Goal: Task Accomplishment & Management: Manage account settings

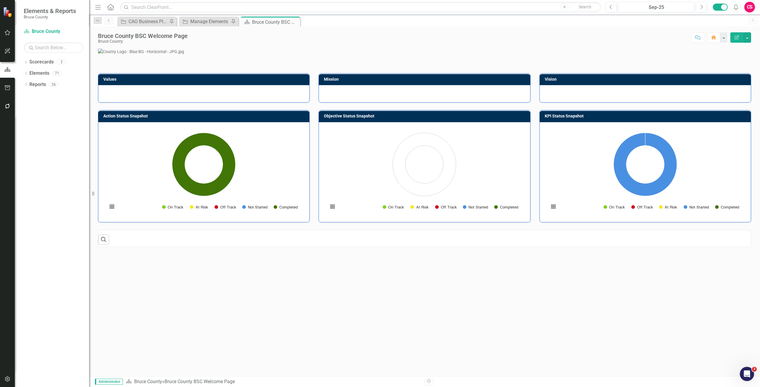
click at [10, 104] on button "button" at bounding box center [7, 106] width 13 height 12
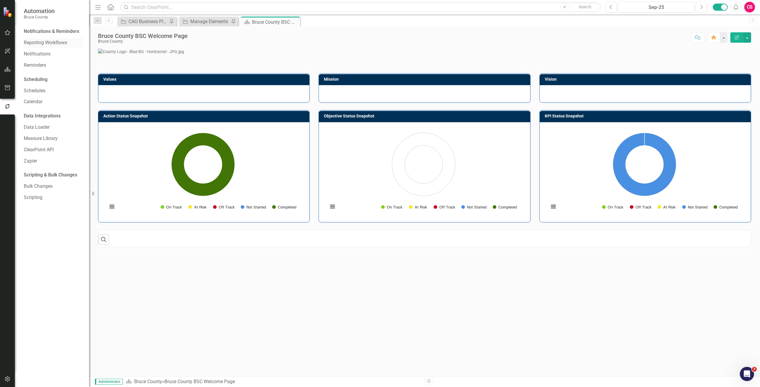
click at [38, 43] on link "Reporting Workflows" at bounding box center [53, 42] width 59 height 7
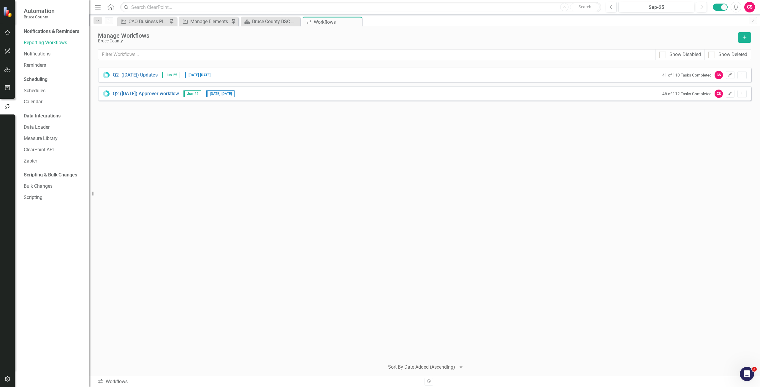
click at [730, 74] on icon "Edit" at bounding box center [730, 75] width 4 height 4
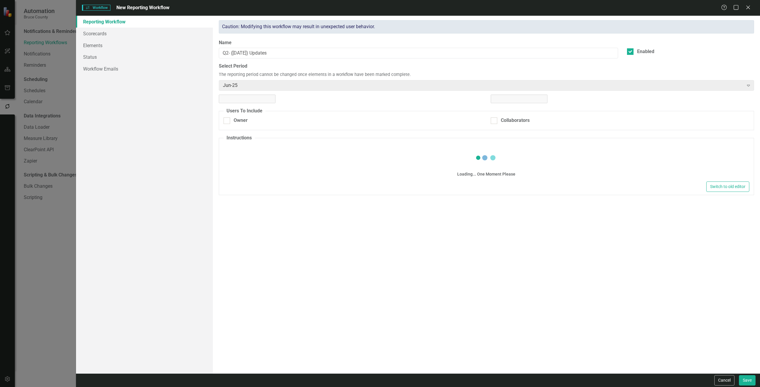
checkbox input "true"
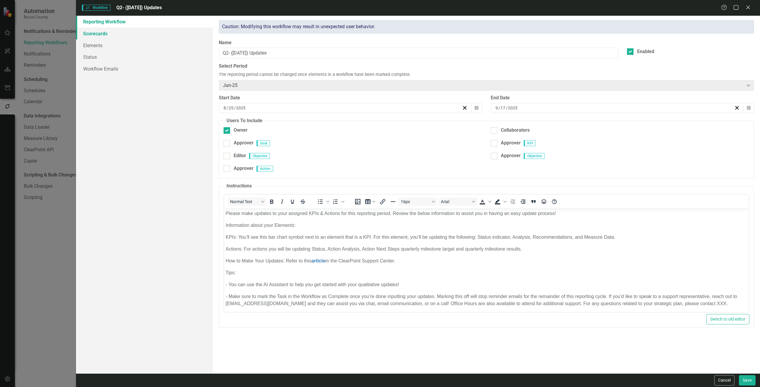
click at [134, 34] on link "Scorecards" at bounding box center [144, 34] width 137 height 12
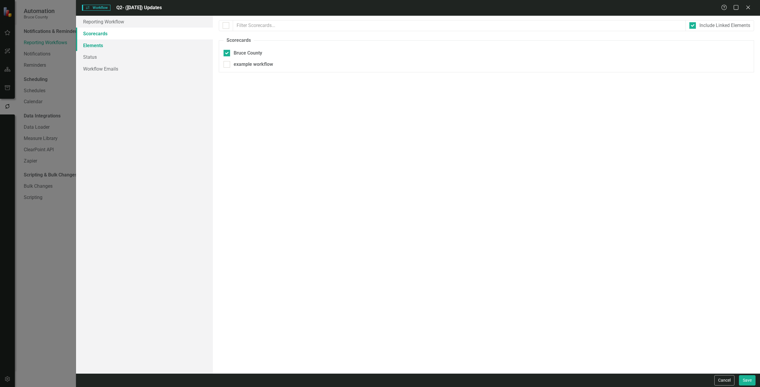
click at [123, 43] on link "Elements" at bounding box center [144, 45] width 137 height 12
click at [120, 35] on link "Scorecards" at bounding box center [144, 34] width 137 height 12
click at [120, 28] on link "Scorecards" at bounding box center [144, 34] width 137 height 12
click at [120, 23] on link "Reporting Workflow" at bounding box center [144, 22] width 137 height 12
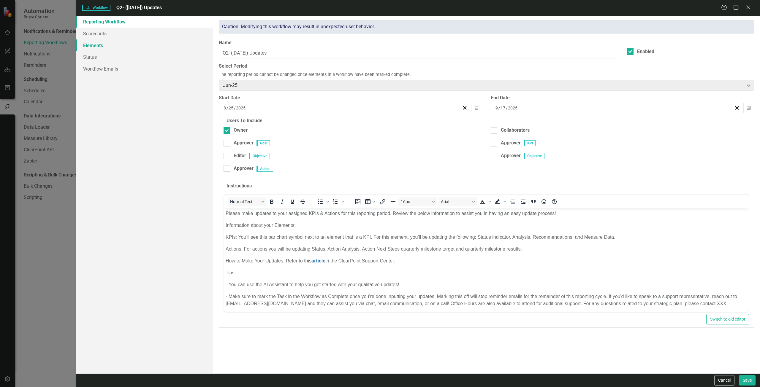
click at [123, 42] on link "Elements" at bounding box center [144, 45] width 137 height 12
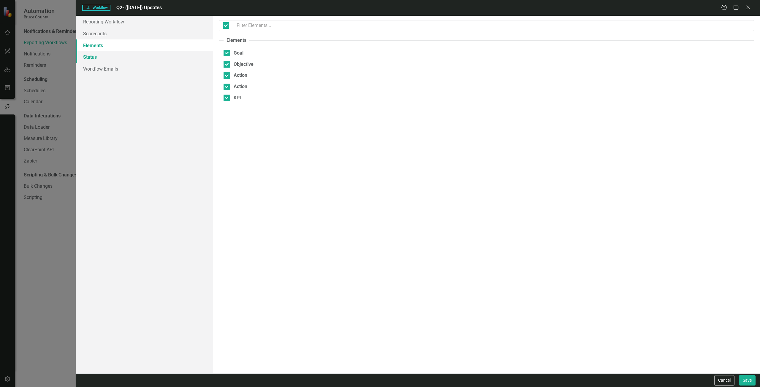
click at [118, 57] on link "Status" at bounding box center [144, 57] width 137 height 12
click at [123, 73] on link "Workflow Emails" at bounding box center [144, 69] width 137 height 12
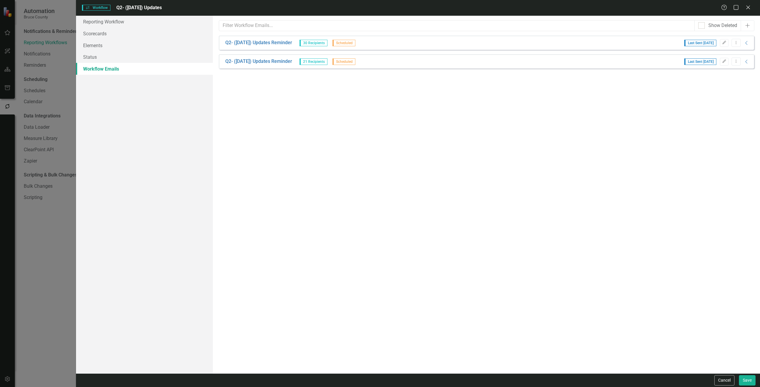
click at [717, 374] on div "Cancel Save" at bounding box center [418, 381] width 684 height 14
click at [719, 379] on button "Cancel" at bounding box center [724, 380] width 20 height 10
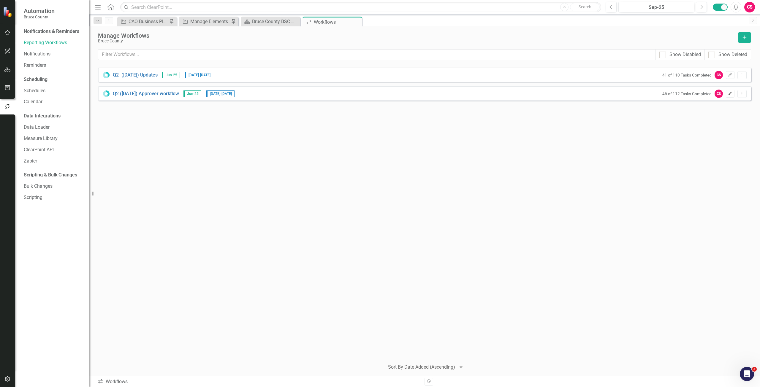
click at [730, 96] on button "Edit" at bounding box center [729, 94] width 9 height 8
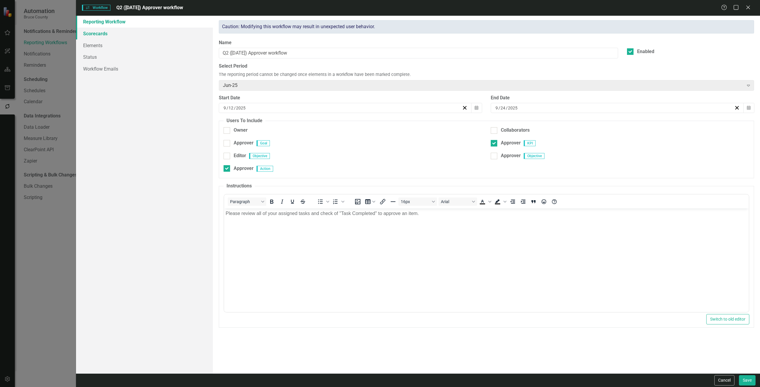
click at [141, 32] on link "Scorecards" at bounding box center [144, 34] width 137 height 12
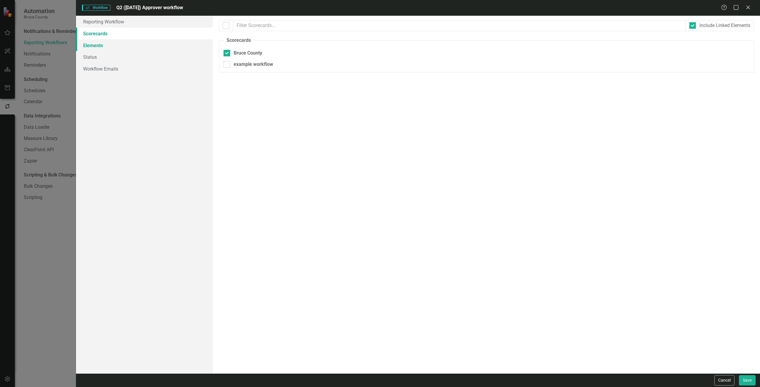
click at [138, 49] on link "Elements" at bounding box center [144, 45] width 137 height 12
click at [135, 60] on link "Status" at bounding box center [144, 57] width 137 height 12
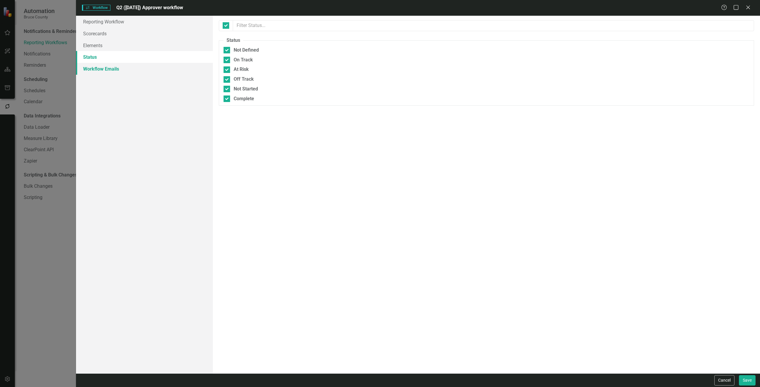
click at [135, 68] on link "Workflow Emails" at bounding box center [144, 69] width 137 height 12
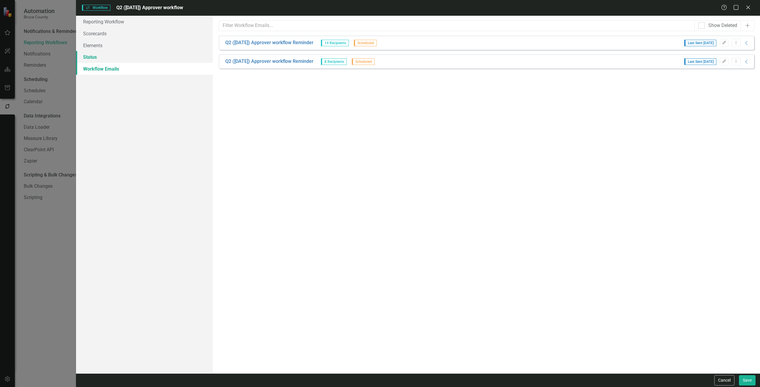
click at [130, 56] on link "Status" at bounding box center [144, 57] width 137 height 12
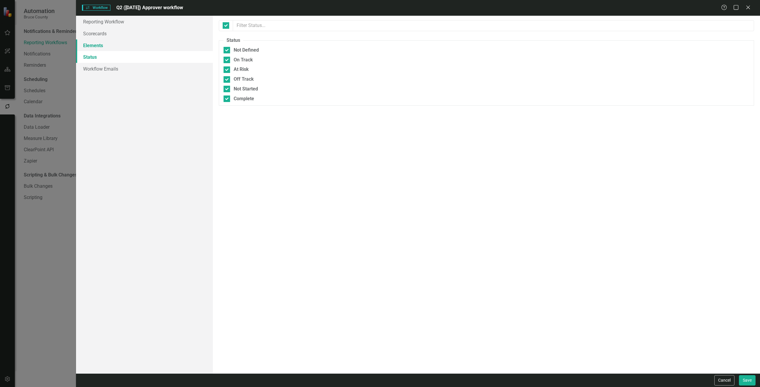
click at [128, 42] on link "Elements" at bounding box center [144, 45] width 137 height 12
click at [128, 30] on link "Scorecards" at bounding box center [144, 34] width 137 height 12
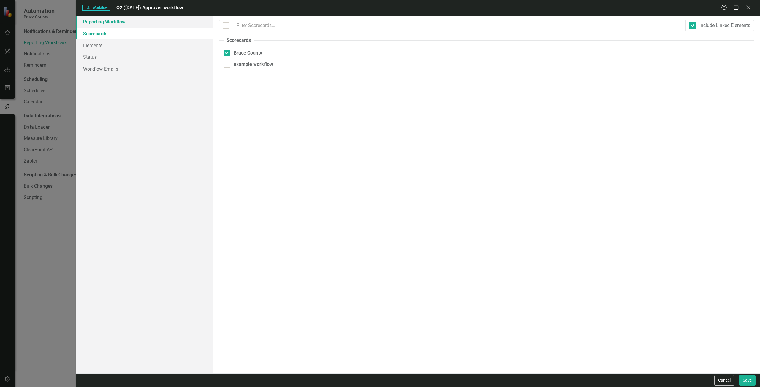
click at [128, 23] on link "Reporting Workflow" at bounding box center [144, 22] width 137 height 12
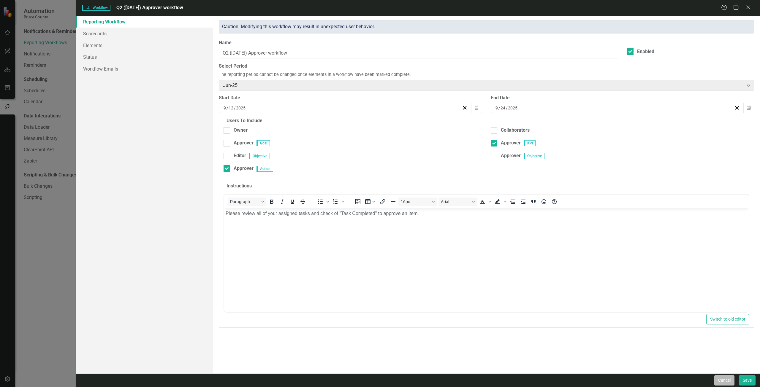
click at [728, 382] on button "Cancel" at bounding box center [724, 380] width 20 height 10
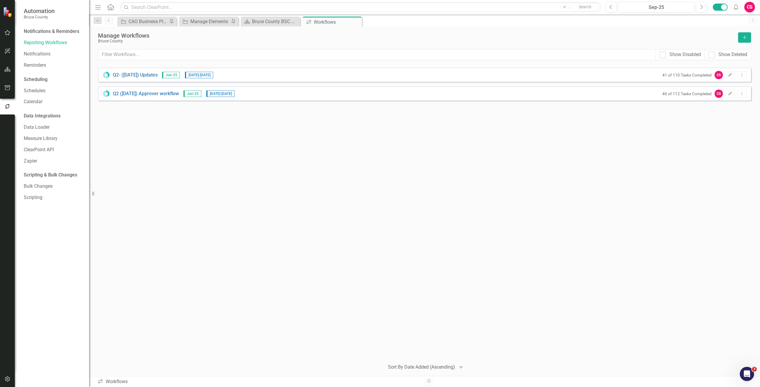
click at [10, 70] on icon "button" at bounding box center [7, 69] width 6 height 5
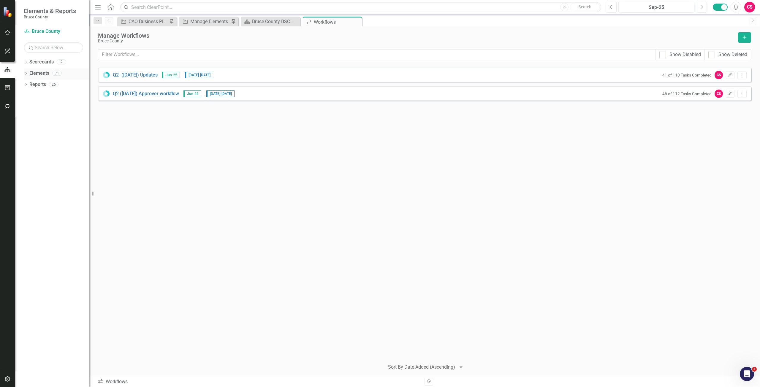
click at [42, 72] on link "Elements" at bounding box center [39, 73] width 20 height 7
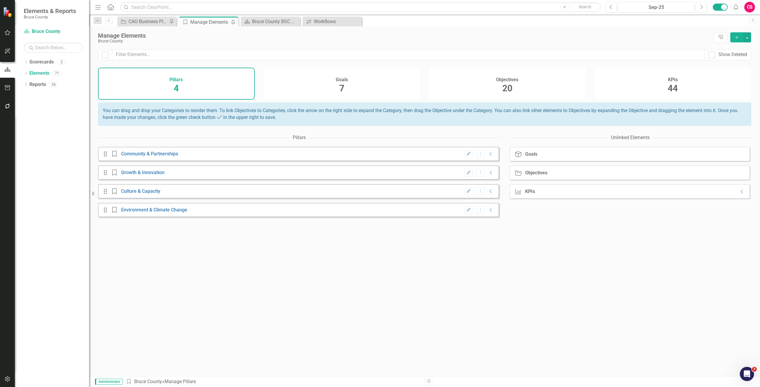
click at [357, 81] on div "Goals 7" at bounding box center [341, 84] width 157 height 32
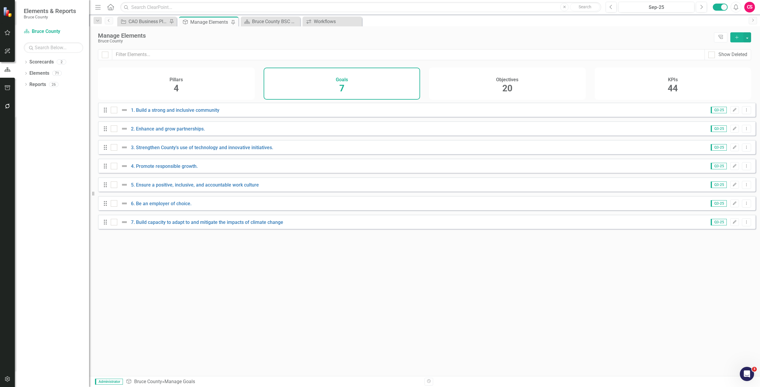
click at [537, 88] on div "Objectives 20" at bounding box center [507, 84] width 157 height 32
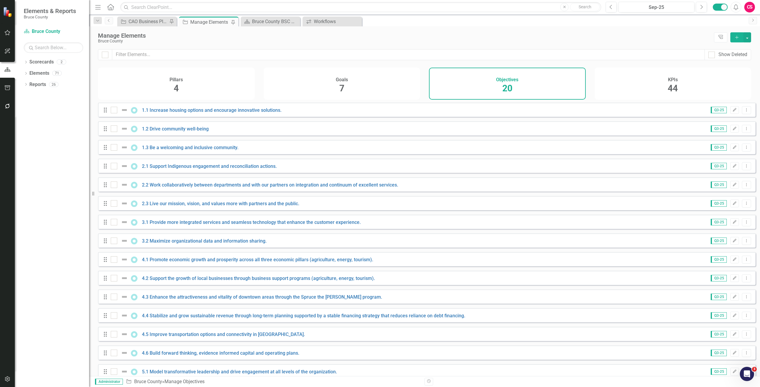
click at [641, 88] on div "KPIs 44" at bounding box center [672, 84] width 157 height 32
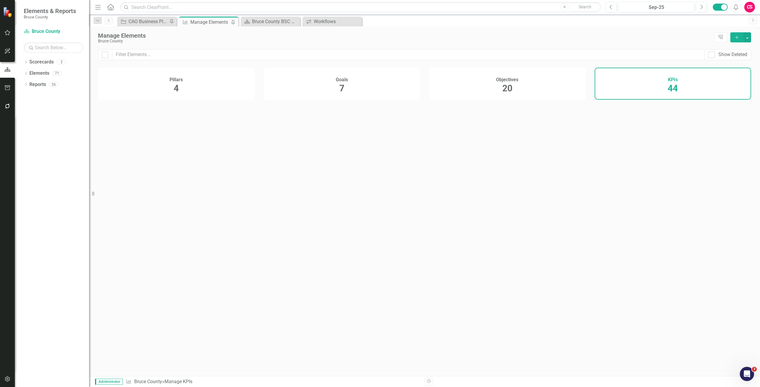
checkbox input "false"
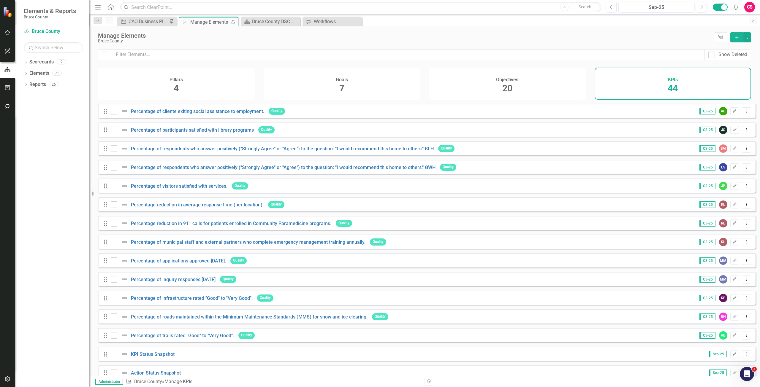
scroll to position [553, 0]
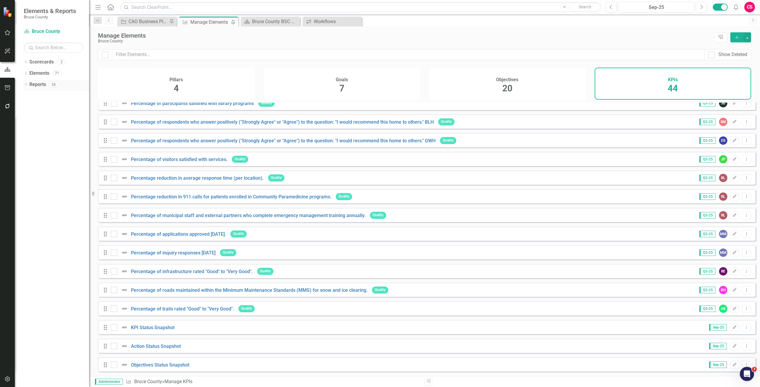
click at [39, 86] on link "Reports" at bounding box center [37, 84] width 17 height 7
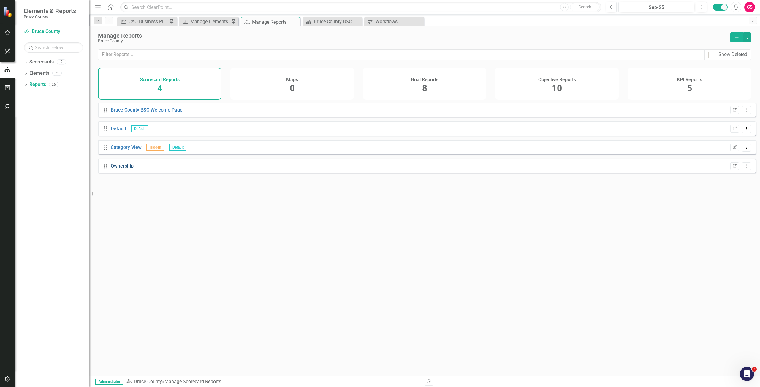
click at [130, 169] on link "Ownership" at bounding box center [122, 166] width 23 height 6
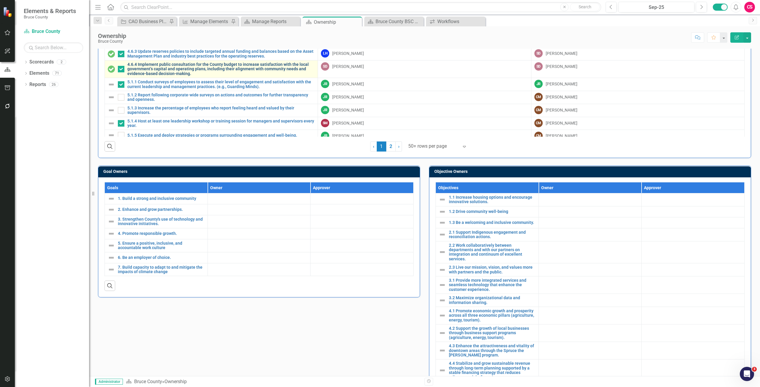
scroll to position [158, 0]
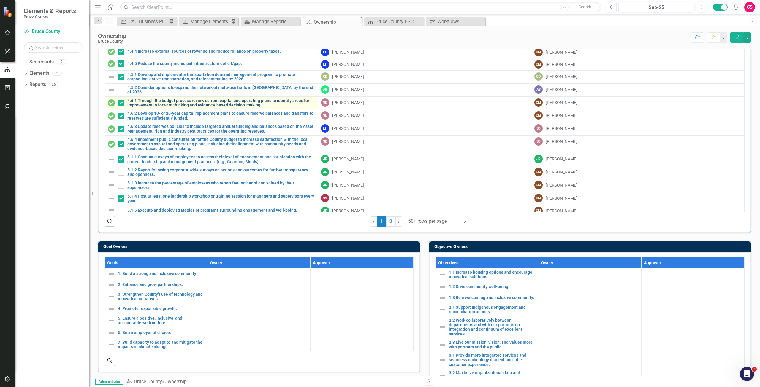
click at [195, 99] on link "4.6.1 Through the budget process review current capital and operating plans to …" at bounding box center [220, 103] width 187 height 9
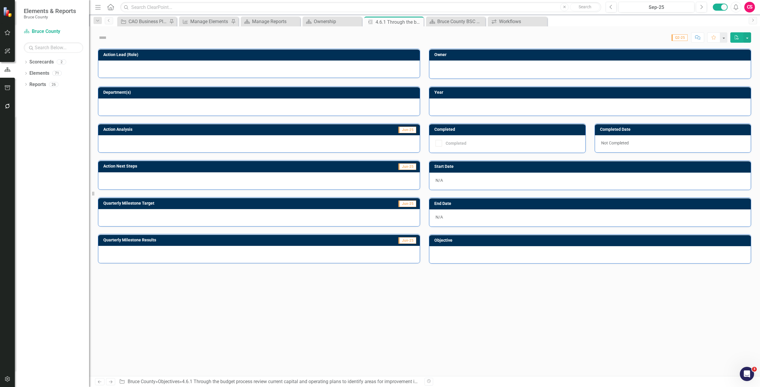
checkbox input "true"
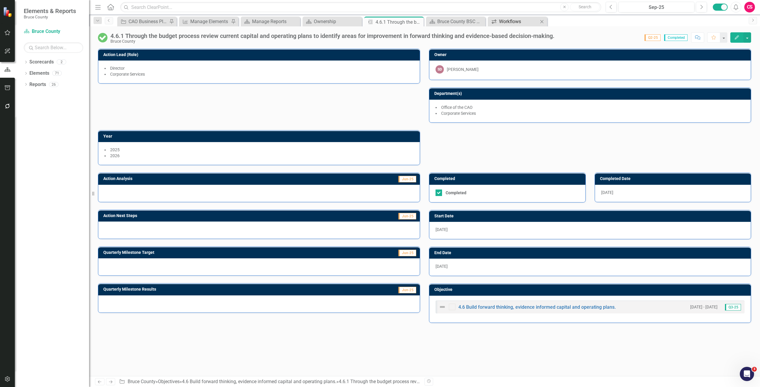
click at [501, 18] on div "Workflows" at bounding box center [518, 21] width 39 height 7
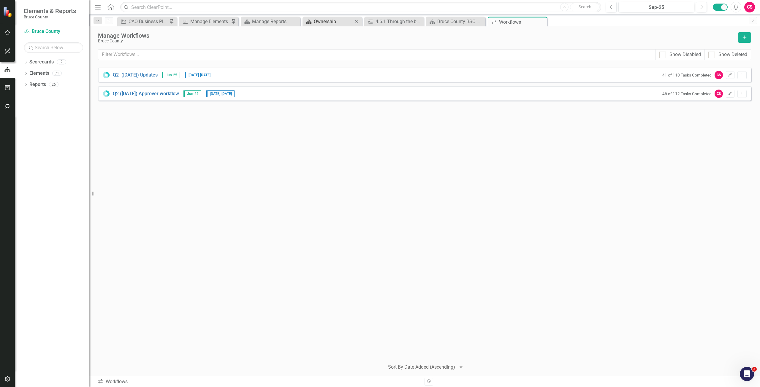
click at [320, 20] on div "Ownership" at bounding box center [333, 21] width 39 height 7
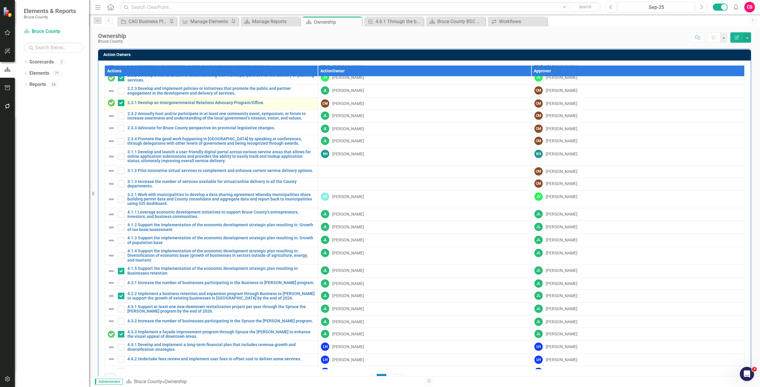
scroll to position [208, 0]
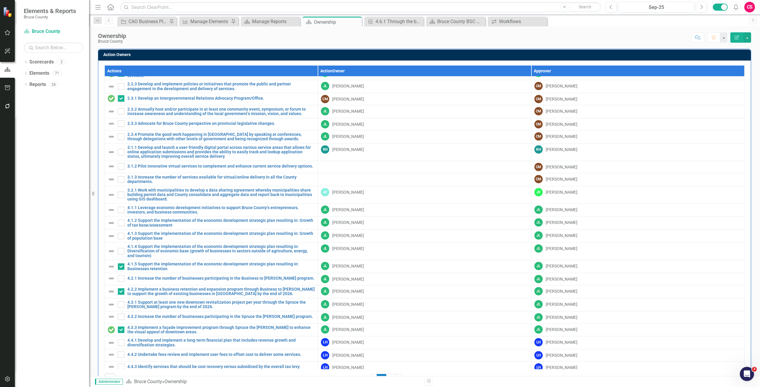
click at [12, 105] on button "button" at bounding box center [7, 106] width 13 height 12
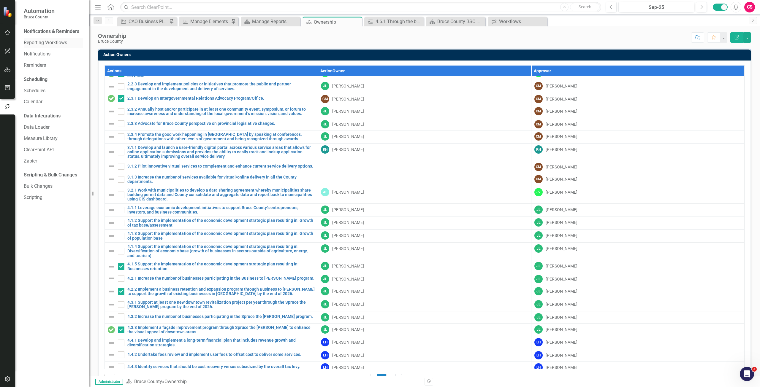
click at [56, 44] on link "Reporting Workflows" at bounding box center [53, 42] width 59 height 7
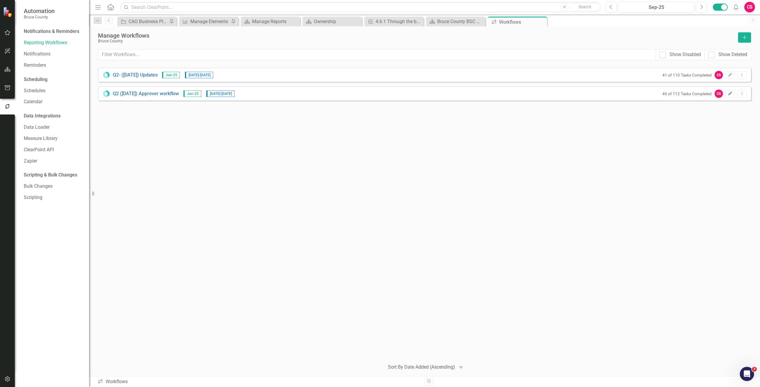
click at [728, 95] on icon "Edit" at bounding box center [730, 94] width 4 height 4
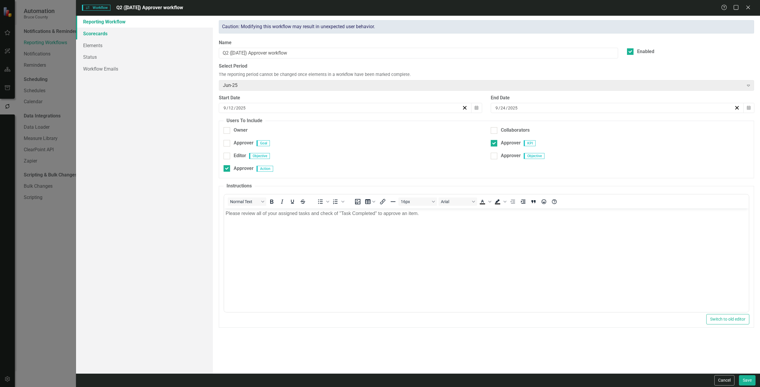
click at [135, 35] on link "Scorecards" at bounding box center [144, 34] width 137 height 12
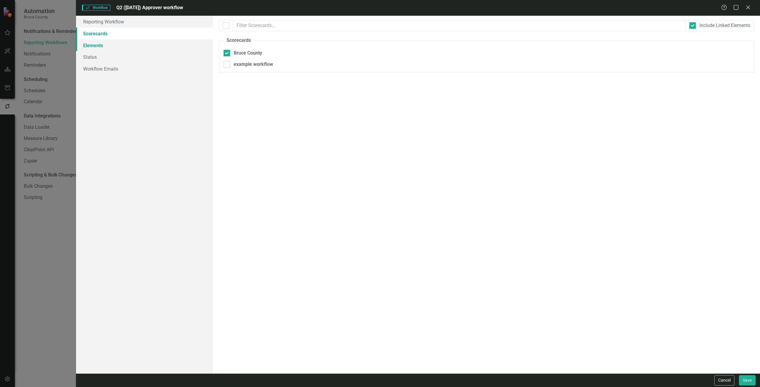
click at [137, 44] on link "Elements" at bounding box center [144, 45] width 137 height 12
click at [133, 61] on link "Status" at bounding box center [144, 57] width 137 height 12
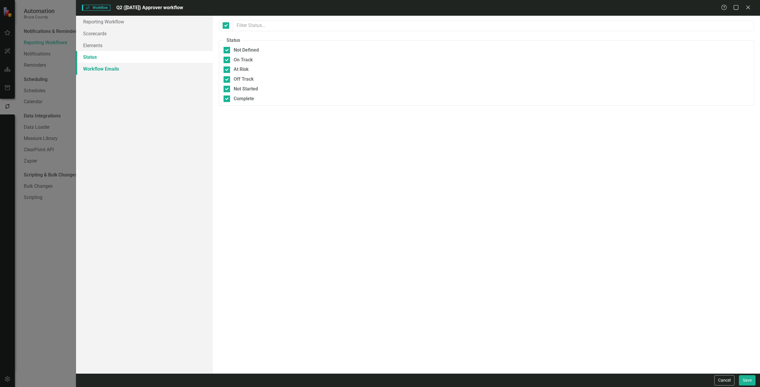
click at [132, 69] on link "Workflow Emails" at bounding box center [144, 69] width 137 height 12
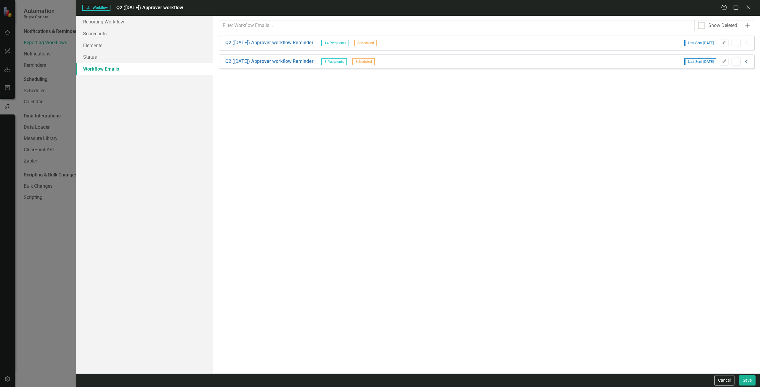
click at [748, 64] on icon "Collapse" at bounding box center [746, 61] width 6 height 5
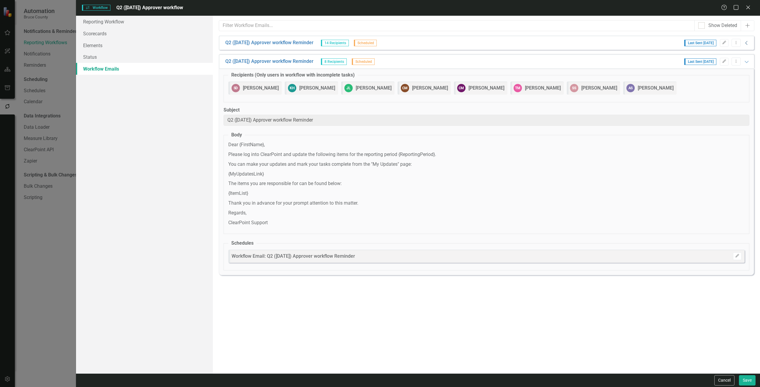
click at [745, 42] on icon "Collapse" at bounding box center [746, 43] width 6 height 5
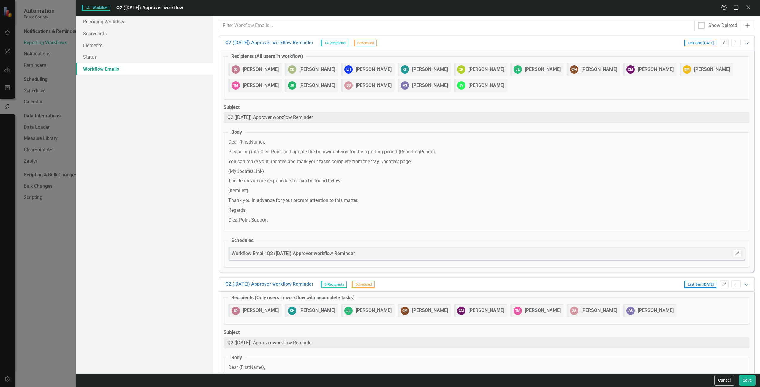
click at [745, 42] on div "Q2 ([DATE]) Approver workflow Reminder 14 Recipients Scheduled Last Sent [DATE]…" at bounding box center [486, 43] width 535 height 14
click at [717, 381] on button "Cancel" at bounding box center [724, 380] width 20 height 10
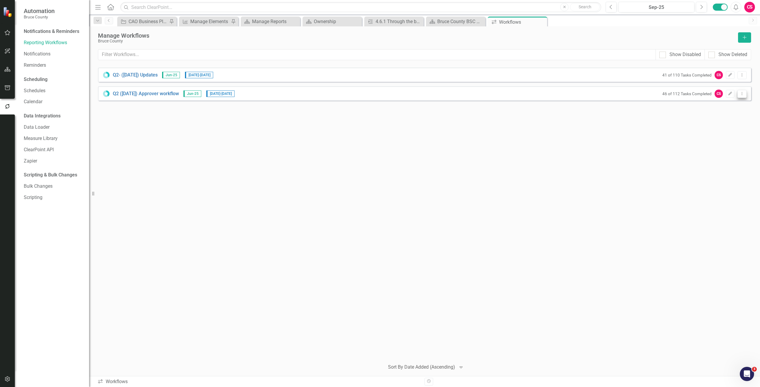
click at [739, 93] on button "Dropdown Menu" at bounding box center [741, 94] width 9 height 8
click at [711, 126] on link "Copy Duplicate Workflow" at bounding box center [718, 125] width 55 height 11
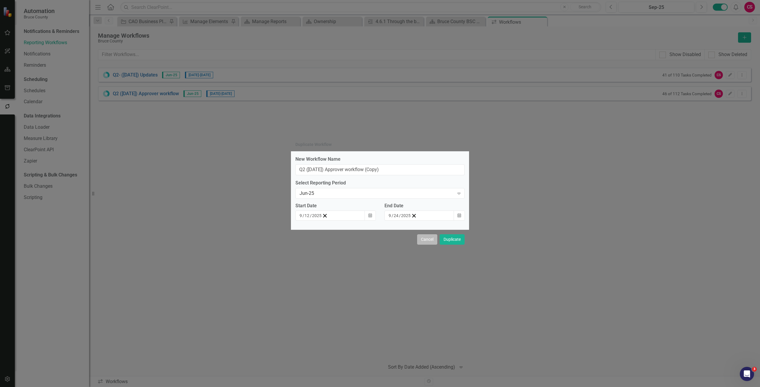
click at [420, 239] on button "Cancel" at bounding box center [427, 239] width 20 height 10
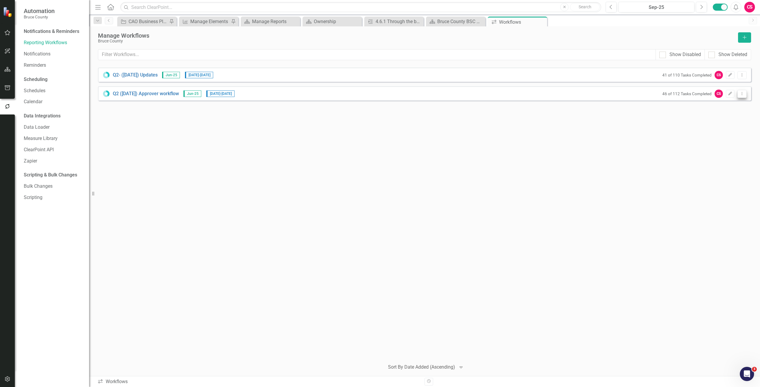
click at [744, 94] on button "Dropdown Menu" at bounding box center [741, 94] width 9 height 8
click at [710, 114] on link "Edit Edit Workflow" at bounding box center [718, 114] width 55 height 11
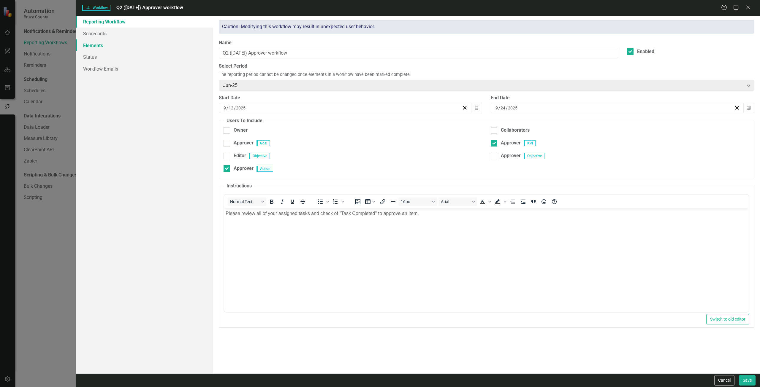
click at [96, 43] on link "Elements" at bounding box center [144, 45] width 137 height 12
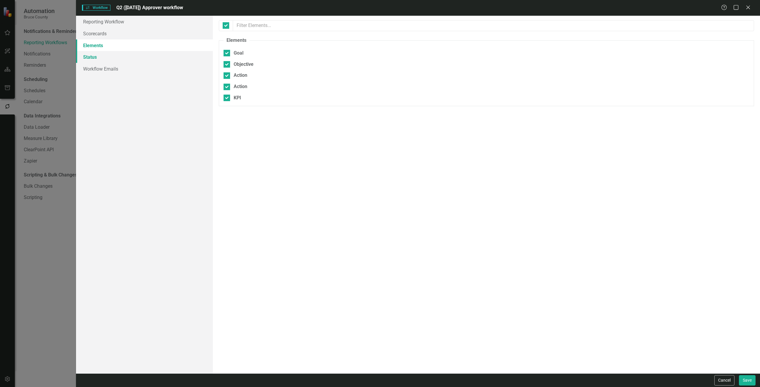
click at [101, 55] on link "Status" at bounding box center [144, 57] width 137 height 12
click at [107, 69] on link "Workflow Emails" at bounding box center [144, 69] width 137 height 12
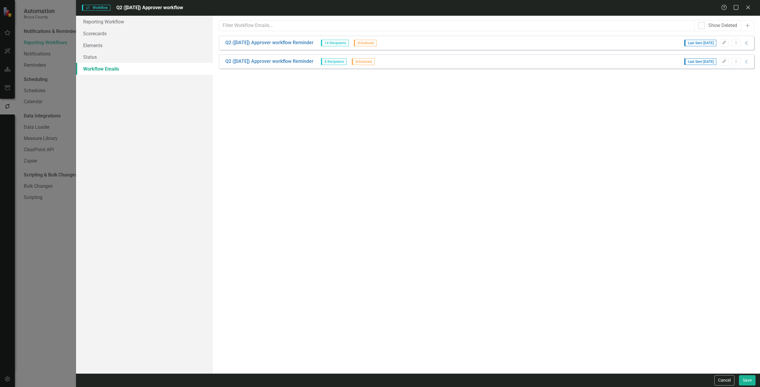
click at [749, 44] on icon "Collapse" at bounding box center [746, 43] width 6 height 5
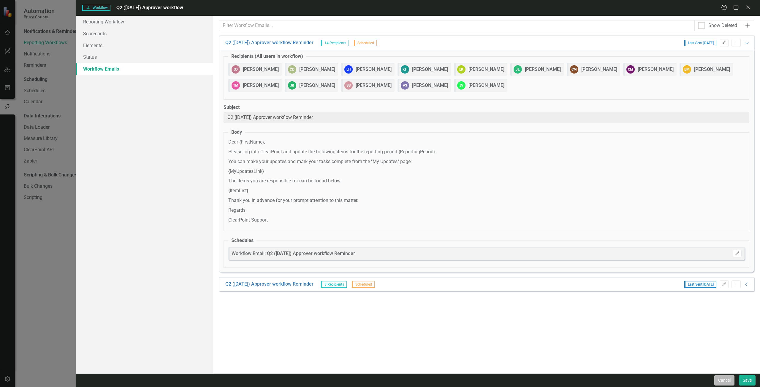
click at [721, 380] on button "Cancel" at bounding box center [724, 380] width 20 height 10
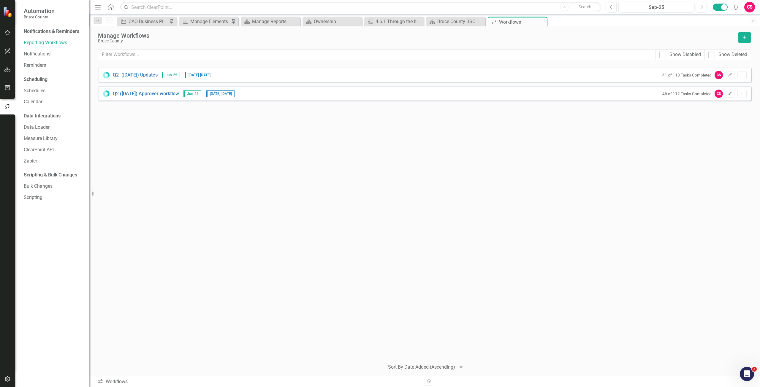
click at [8, 67] on icon "button" at bounding box center [7, 69] width 6 height 5
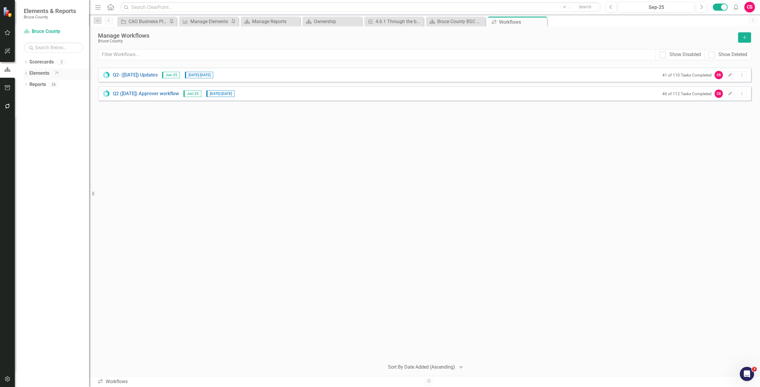
click at [42, 71] on link "Elements" at bounding box center [39, 73] width 20 height 7
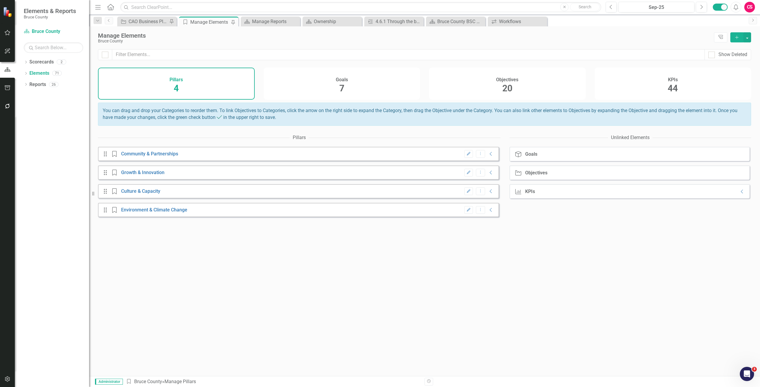
click at [380, 88] on div "Goals 7" at bounding box center [341, 84] width 157 height 32
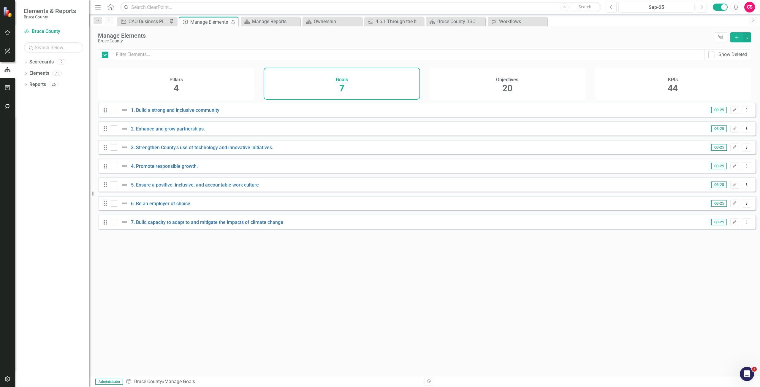
checkbox input "false"
click at [520, 86] on div "Objectives 20" at bounding box center [507, 84] width 157 height 32
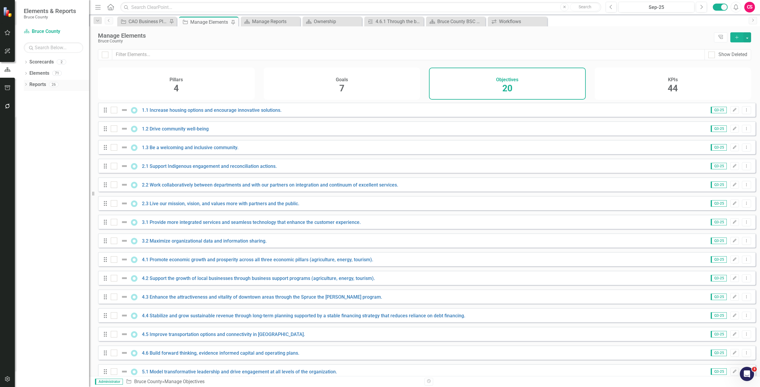
click at [43, 83] on link "Reports" at bounding box center [37, 84] width 17 height 7
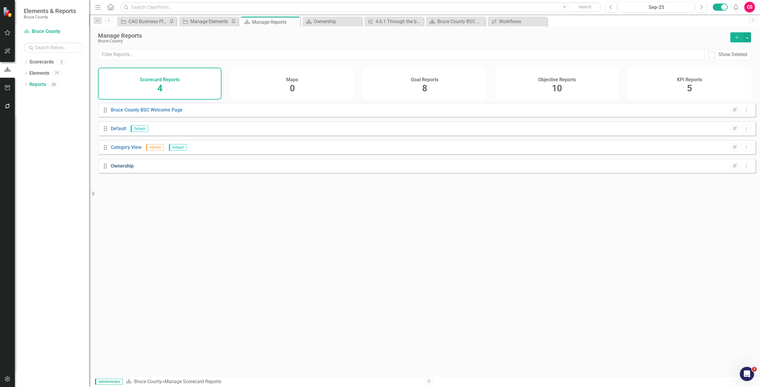
click at [119, 169] on link "Ownership" at bounding box center [122, 166] width 23 height 6
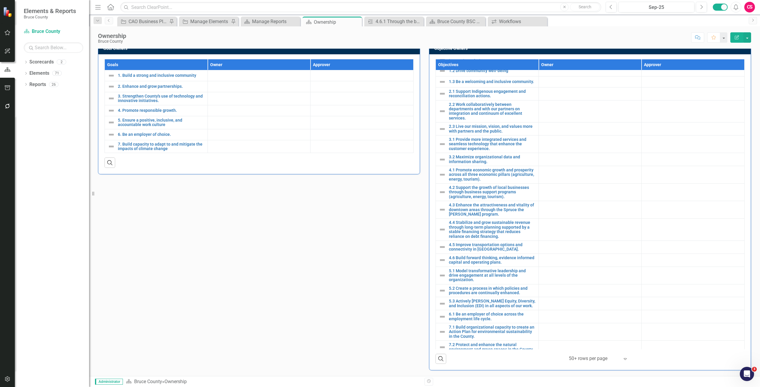
scroll to position [445, 0]
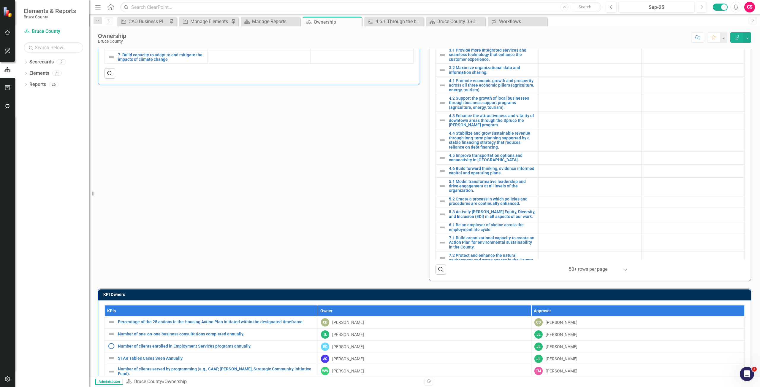
click at [9, 109] on icon "button" at bounding box center [7, 106] width 6 height 5
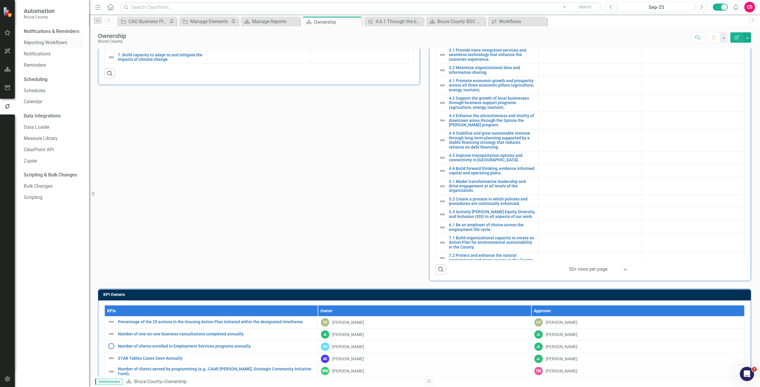
click at [46, 43] on link "Reporting Workflows" at bounding box center [53, 42] width 59 height 7
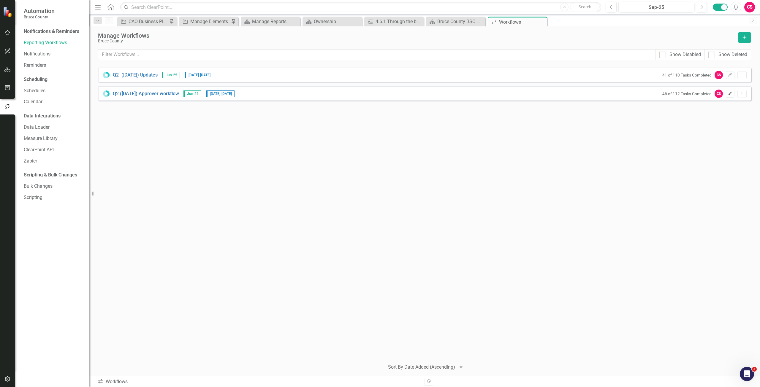
click at [731, 92] on icon "Edit" at bounding box center [730, 94] width 4 height 4
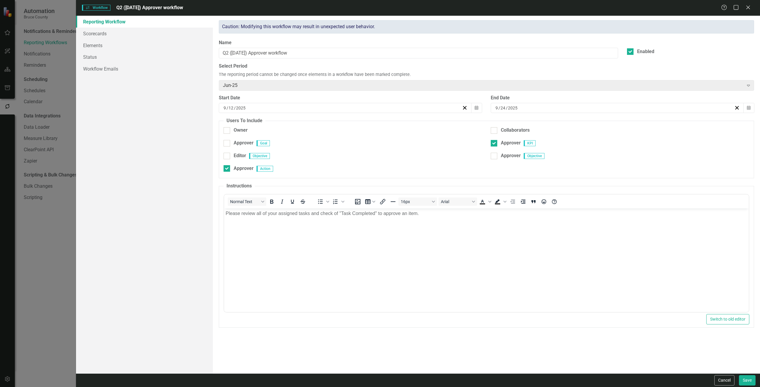
click at [746, 2] on div "Workflows Workflow Q2 ([DATE]) Approver workflow Help Maximize Close" at bounding box center [418, 8] width 684 height 16
click at [747, 4] on div "Workflows Workflow Q2 ([DATE]) Approver workflow Help Maximize Close" at bounding box center [418, 8] width 684 height 16
click at [749, 13] on div "Workflows Workflow Q2 ([DATE]) Approver workflow Help Maximize Close" at bounding box center [418, 8] width 684 height 16
click at [747, 6] on icon "Close" at bounding box center [748, 7] width 6 height 5
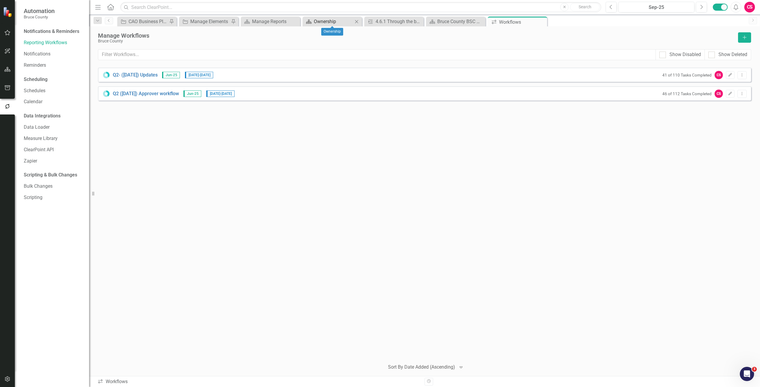
click at [330, 23] on div "Ownership" at bounding box center [333, 21] width 39 height 7
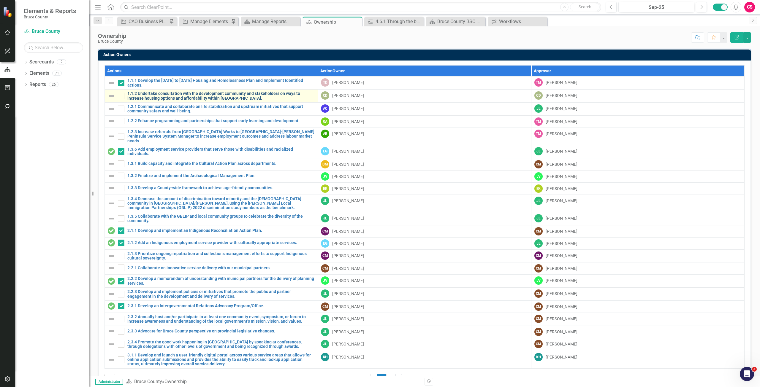
click at [147, 93] on link "1.1.2 Undertake consultation with the development community and stakeholders on…" at bounding box center [220, 95] width 187 height 9
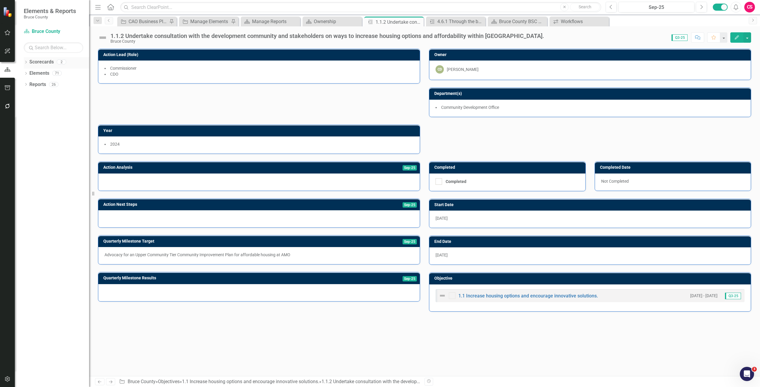
click at [43, 62] on link "Scorecards" at bounding box center [41, 62] width 24 height 7
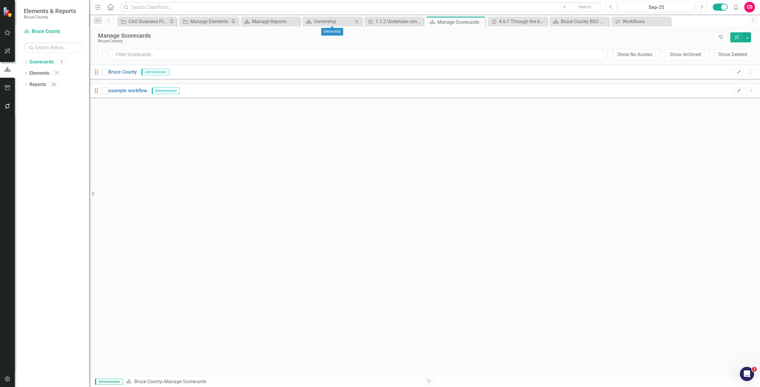
click at [341, 18] on div "Scorecard Ownership Close" at bounding box center [331, 22] width 59 height 10
click at [332, 21] on div "Ownership" at bounding box center [333, 21] width 39 height 7
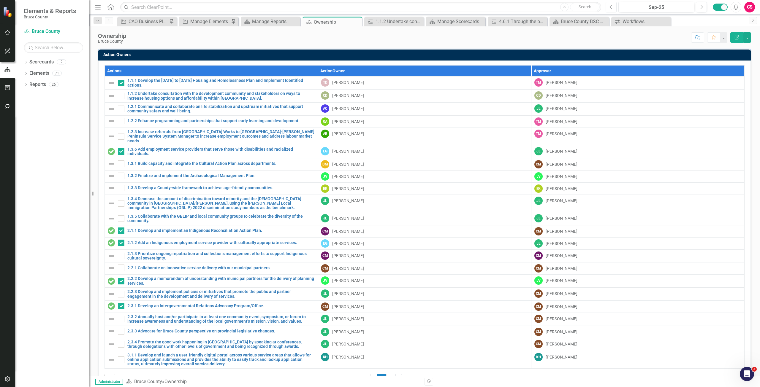
click at [610, 9] on icon "Previous" at bounding box center [610, 6] width 3 height 5
click at [700, 7] on icon "Next" at bounding box center [700, 6] width 3 height 5
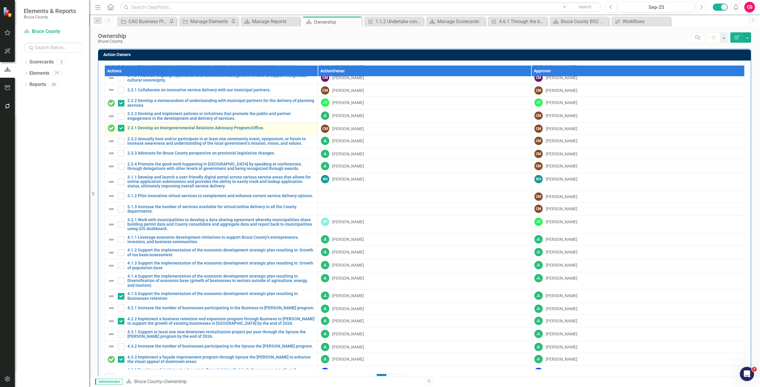
scroll to position [356, 0]
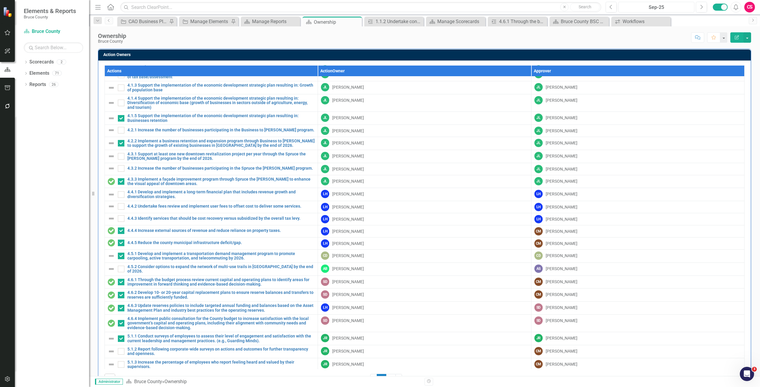
click at [667, 7] on div "Sep-25" at bounding box center [656, 7] width 72 height 7
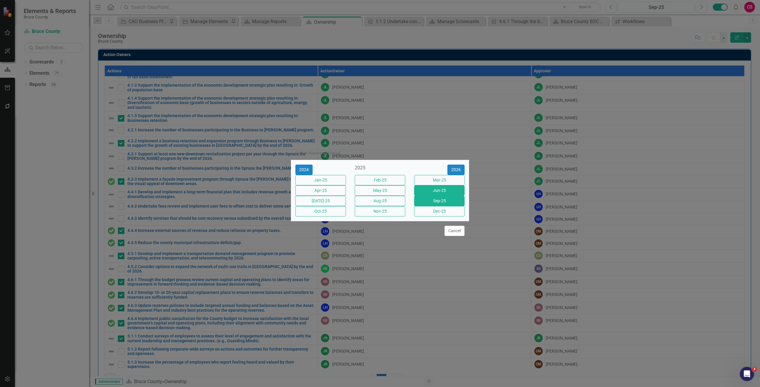
click at [434, 191] on button "Jun-25" at bounding box center [439, 190] width 50 height 10
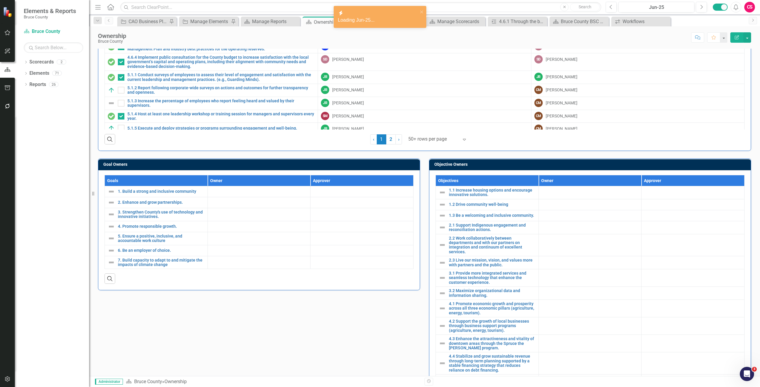
scroll to position [178, 0]
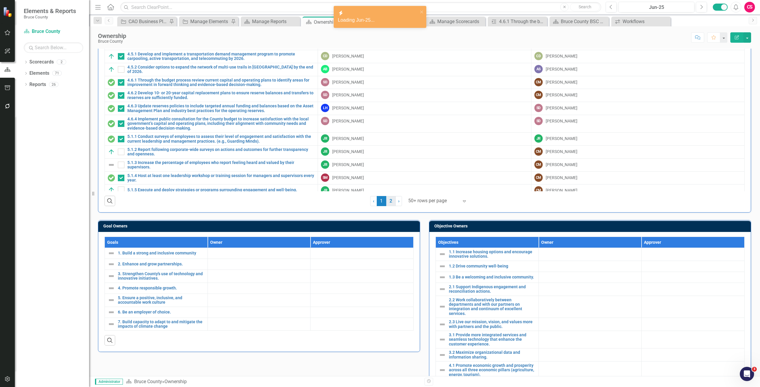
click at [387, 201] on link "2" at bounding box center [390, 201] width 9 height 10
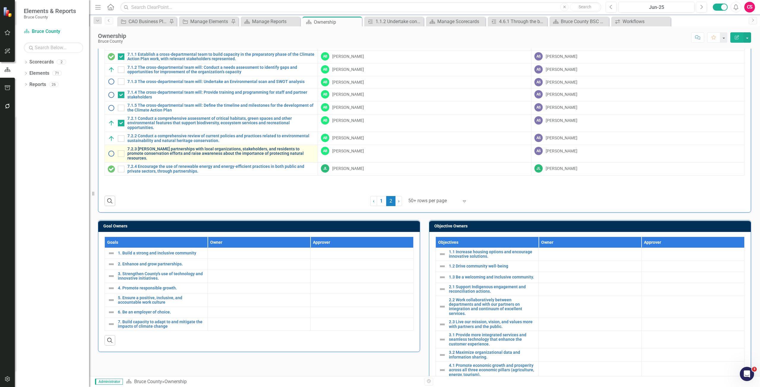
checkbox input "false"
checkbox input "true"
checkbox input "false"
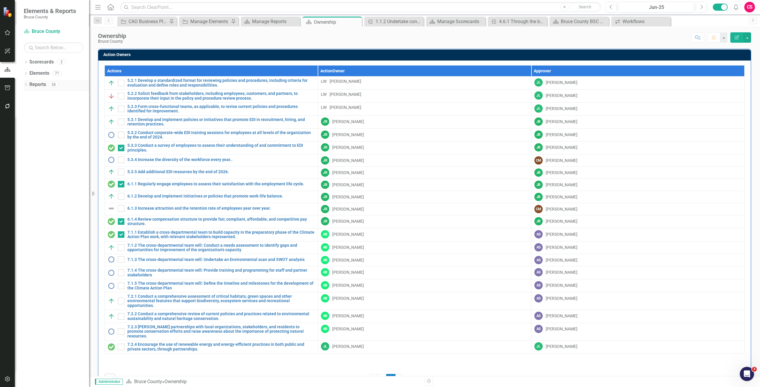
click at [41, 82] on link "Reports" at bounding box center [37, 84] width 17 height 7
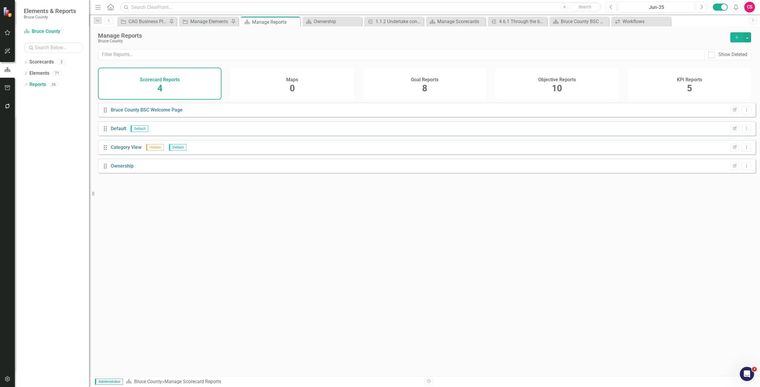
click at [310, 85] on div "Maps 0" at bounding box center [291, 84] width 123 height 32
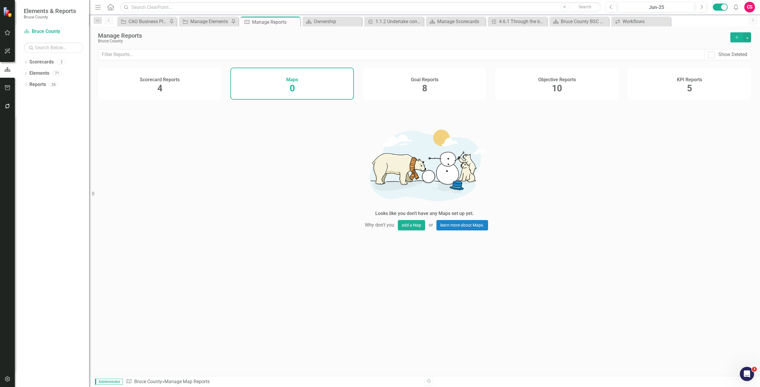
click at [381, 83] on div "Goal Reports 8" at bounding box center [424, 84] width 123 height 32
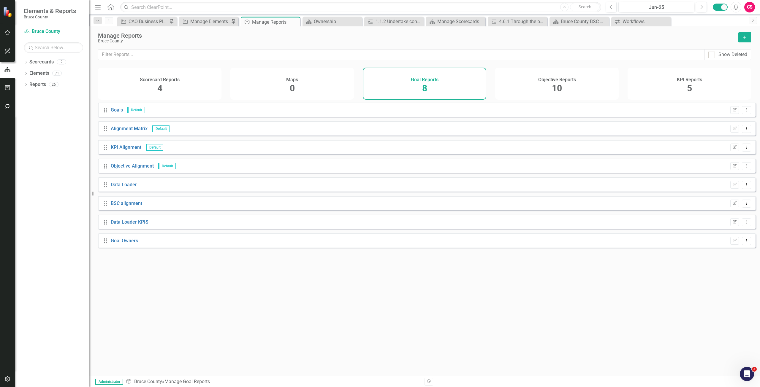
click at [578, 85] on div "Objective Reports 10" at bounding box center [556, 84] width 123 height 32
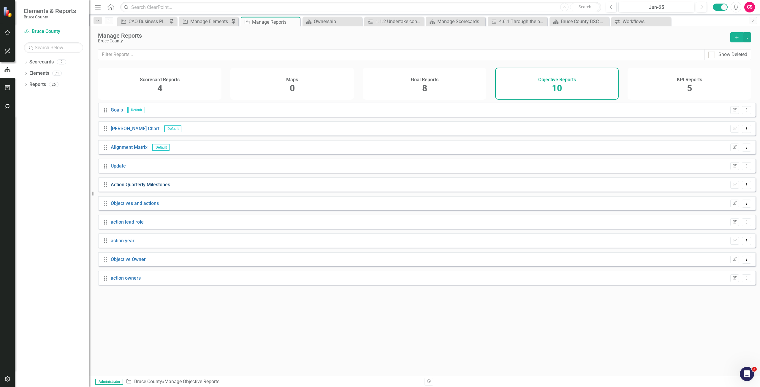
click at [138, 188] on link "Action Quarterly Milestones" at bounding box center [140, 185] width 59 height 6
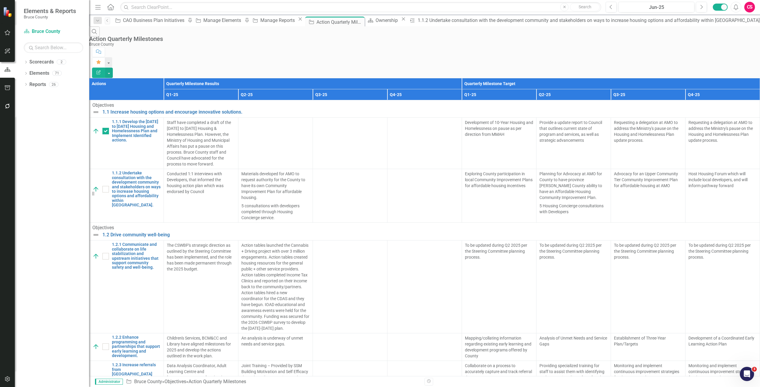
scroll to position [119, 0]
click at [36, 88] on link "Reports" at bounding box center [37, 84] width 17 height 7
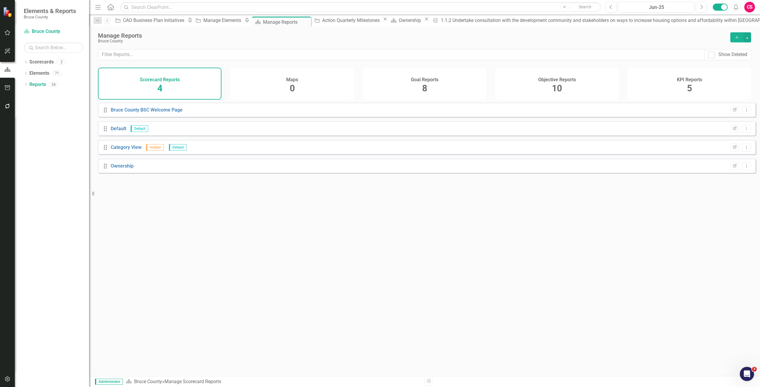
drag, startPoint x: 593, startPoint y: 93, endPoint x: 589, endPoint y: 91, distance: 4.2
click at [593, 92] on div "Objective Reports 10" at bounding box center [556, 84] width 123 height 32
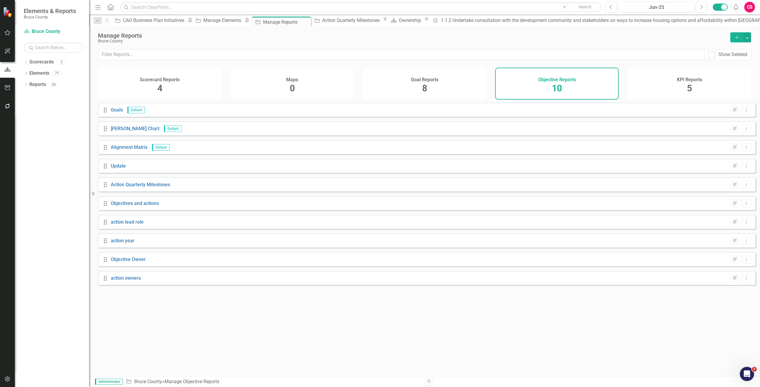
click at [625, 86] on div "Scorecard Reports 4 Maps 0 Goal Reports 8 Objective Reports 10 KPI Reports 5" at bounding box center [424, 84] width 653 height 32
click at [650, 77] on div "KPI Reports 5" at bounding box center [688, 84] width 123 height 32
